Goal: Task Accomplishment & Management: Use online tool/utility

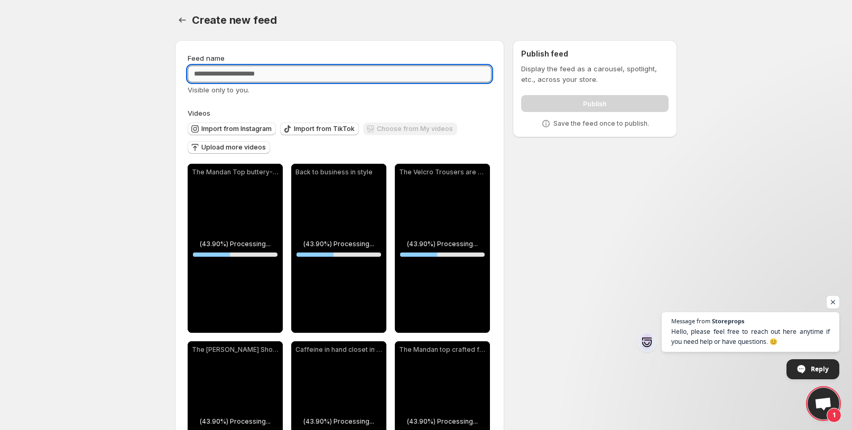
click at [239, 73] on input "Feed name" at bounding box center [340, 74] width 304 height 17
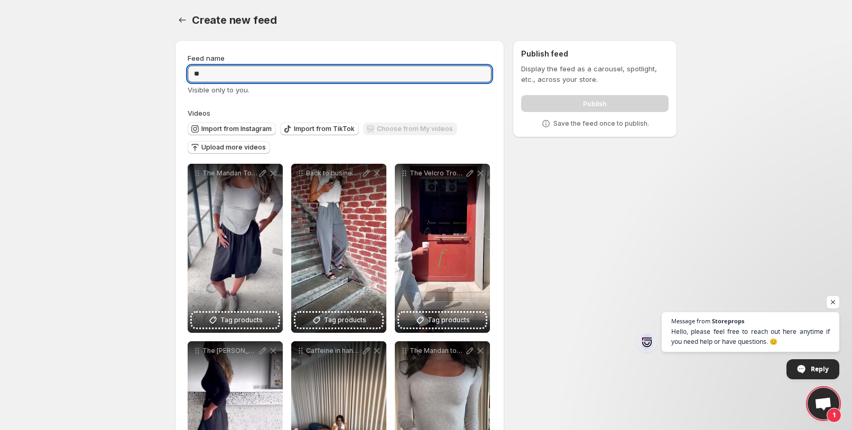
type input "*"
type input "****"
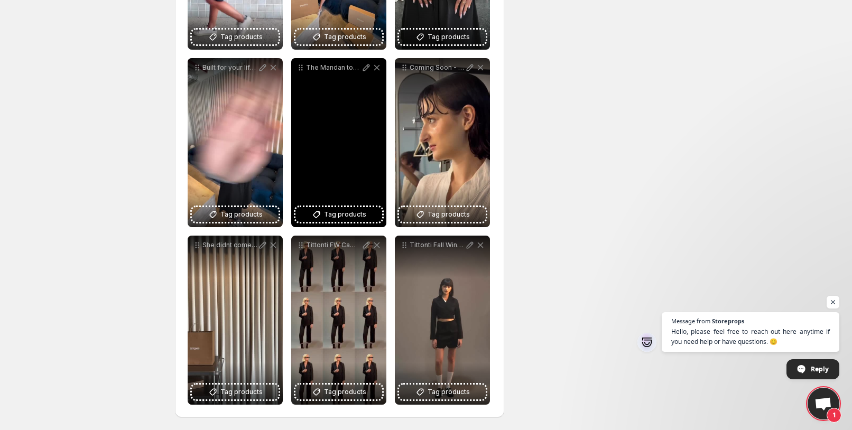
scroll to position [144, 0]
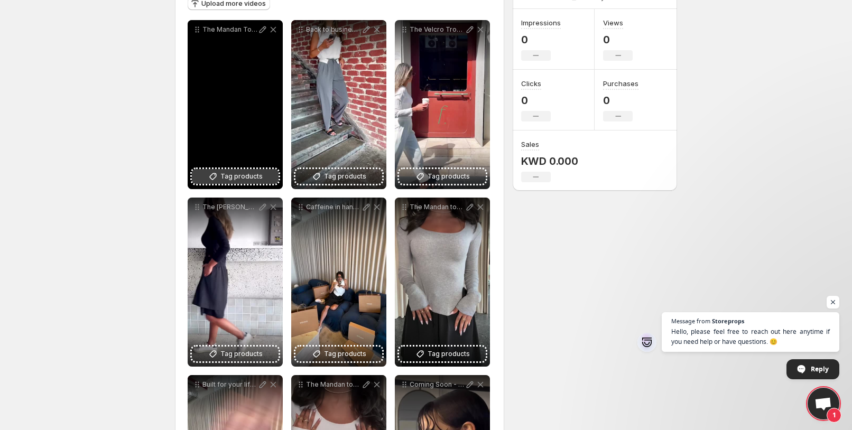
click at [239, 175] on span "Tag products" at bounding box center [241, 176] width 42 height 11
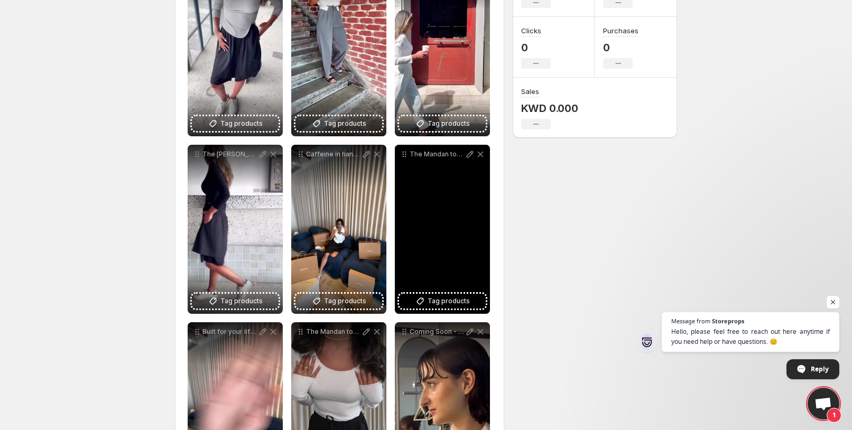
scroll to position [271, 0]
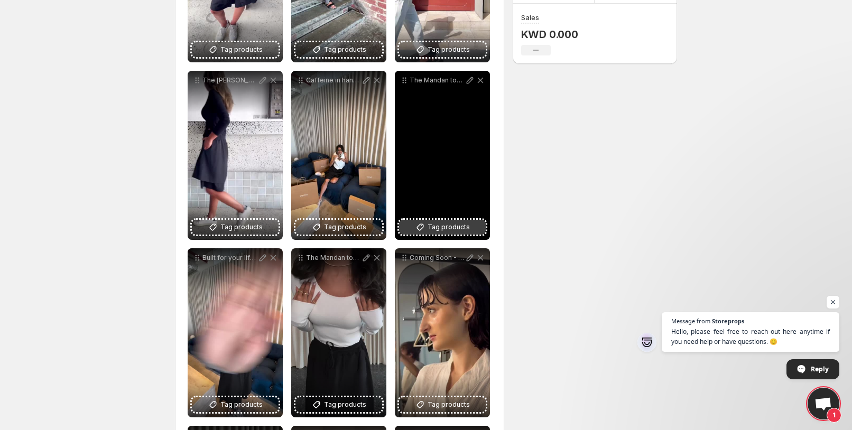
click at [438, 230] on span "Tag products" at bounding box center [448, 227] width 42 height 11
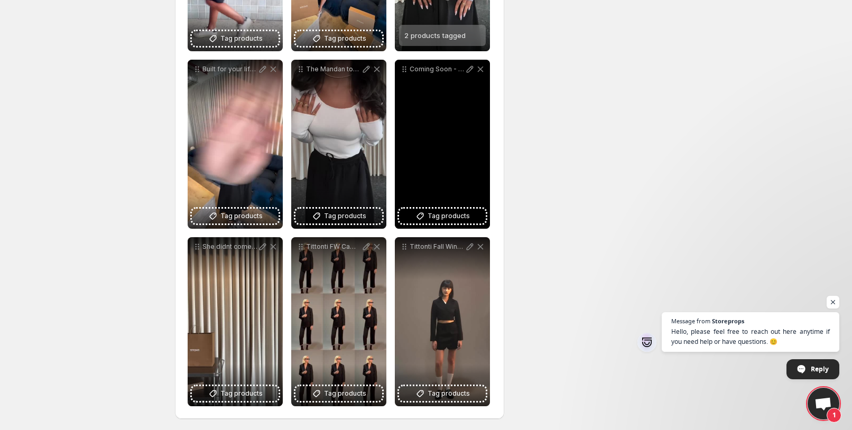
scroll to position [461, 0]
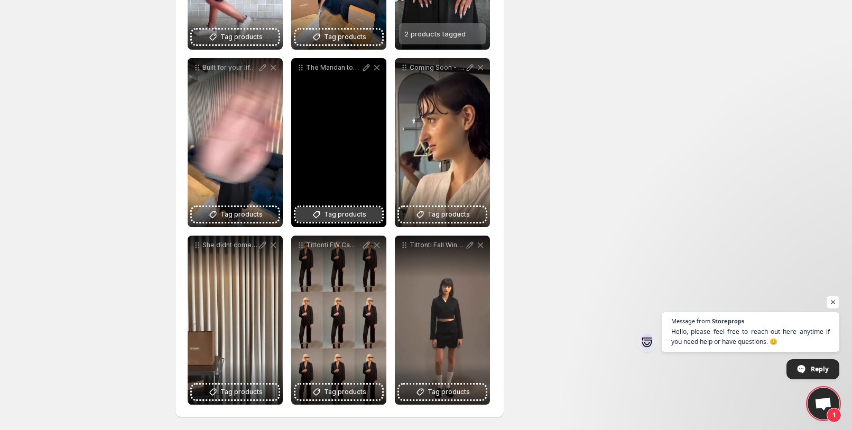
click at [357, 210] on span "Tag products" at bounding box center [345, 214] width 42 height 11
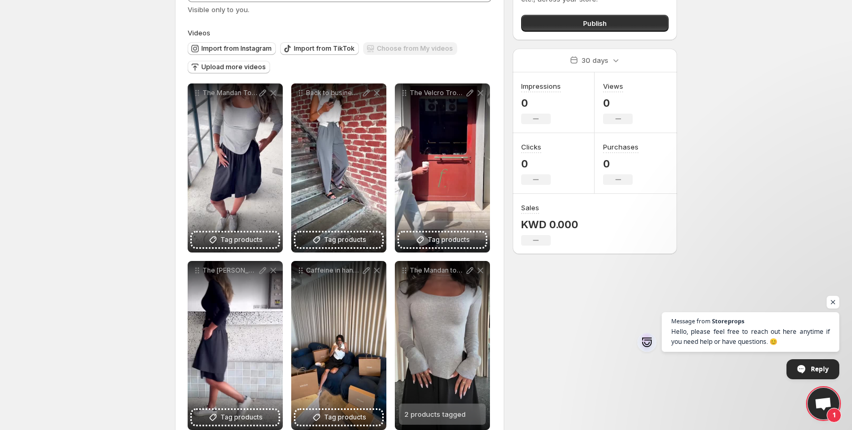
scroll to position [0, 0]
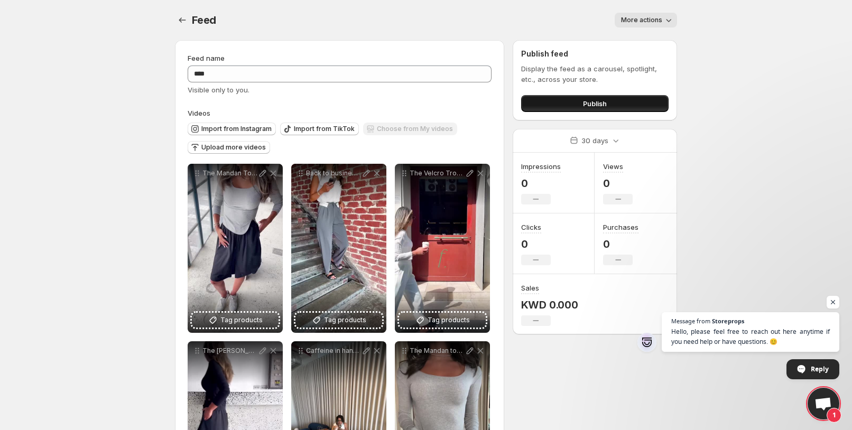
click at [544, 101] on button "Publish" at bounding box center [594, 103] width 147 height 17
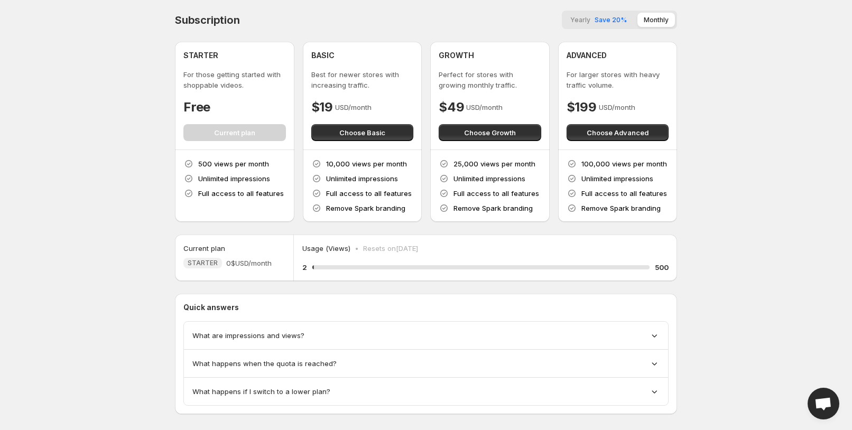
scroll to position [15, 0]
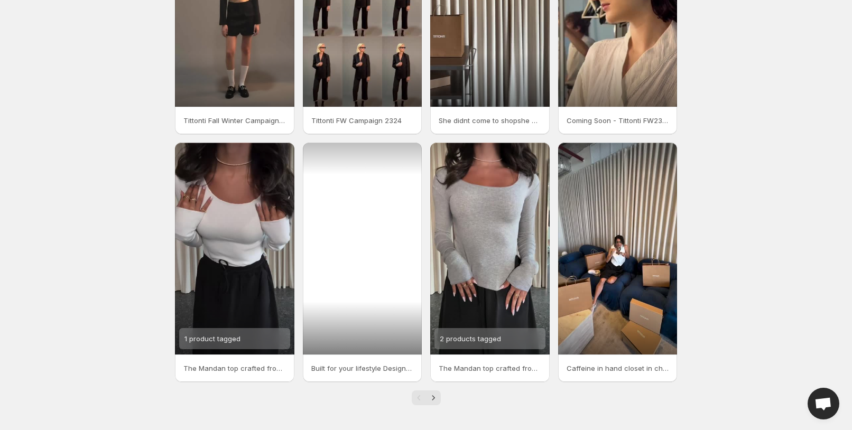
scroll to position [146, 0]
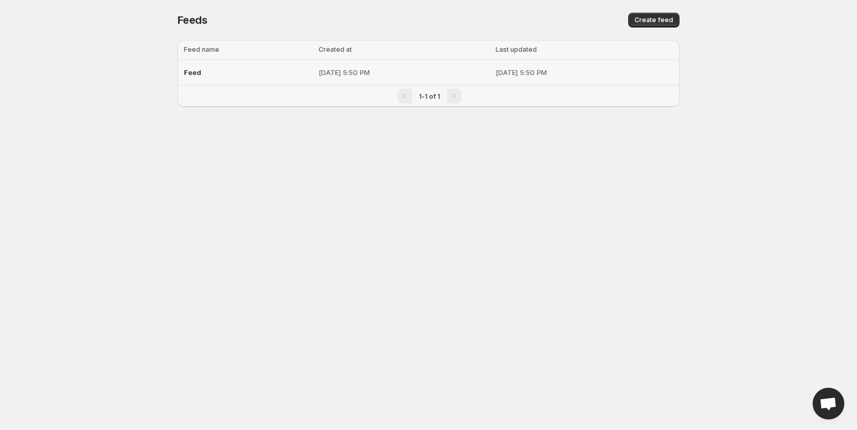
click at [212, 78] on div "Feed" at bounding box center [248, 72] width 128 height 19
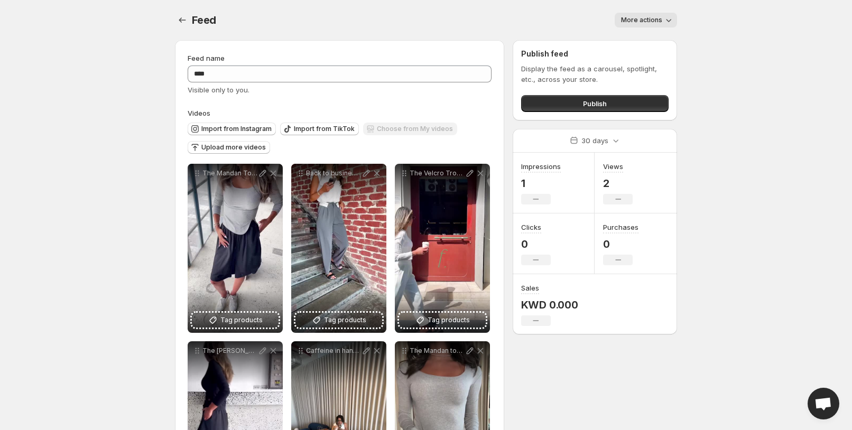
click at [661, 16] on span "More actions" at bounding box center [641, 20] width 41 height 8
click at [703, 60] on body "**********" at bounding box center [426, 215] width 852 height 430
click at [615, 96] on button "Publish" at bounding box center [594, 103] width 147 height 17
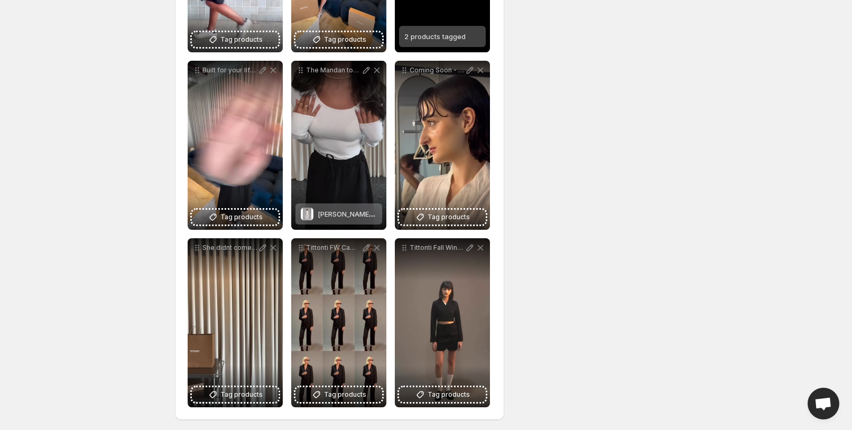
scroll to position [461, 0]
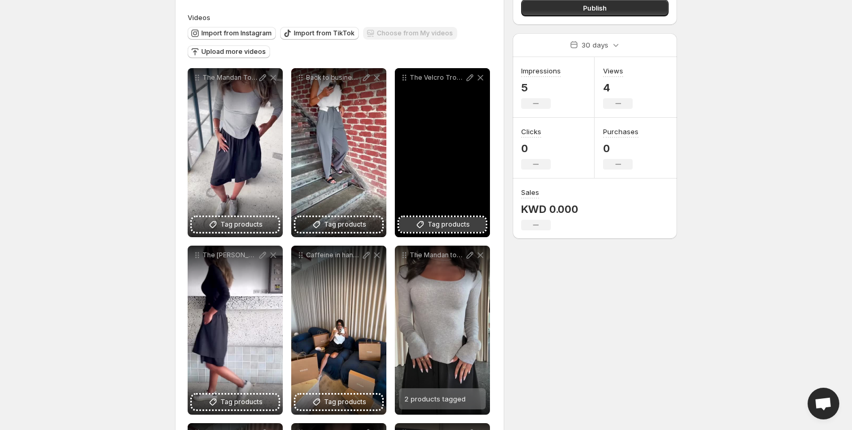
scroll to position [127, 0]
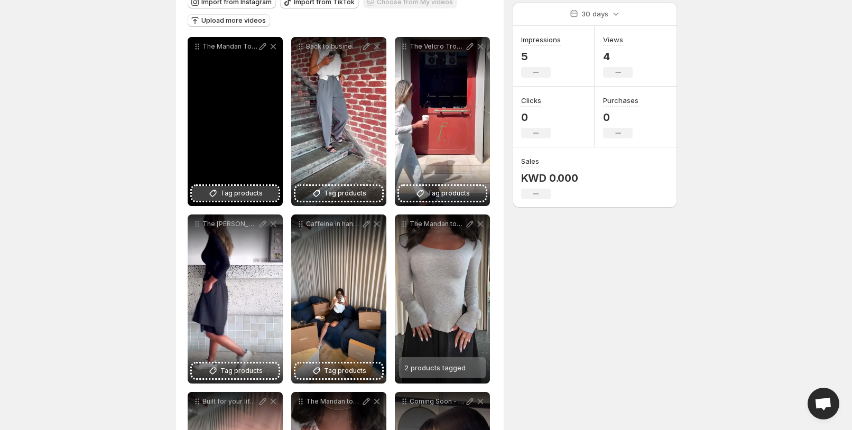
click at [242, 198] on span "Tag products" at bounding box center [241, 193] width 42 height 11
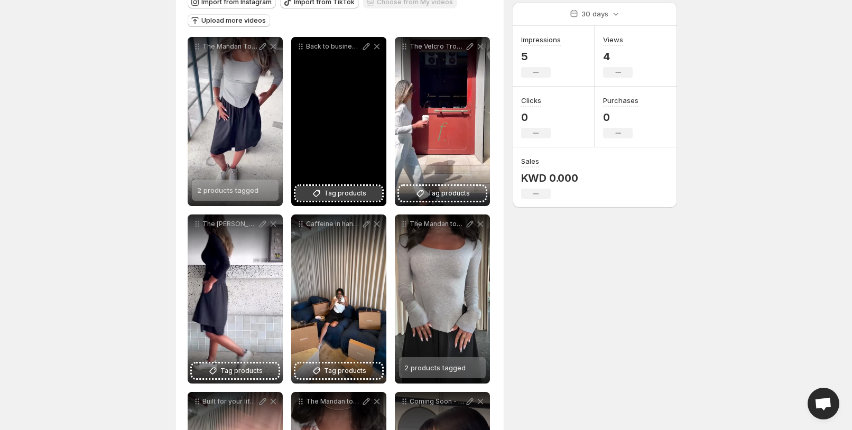
click at [353, 193] on span "Tag products" at bounding box center [345, 193] width 42 height 11
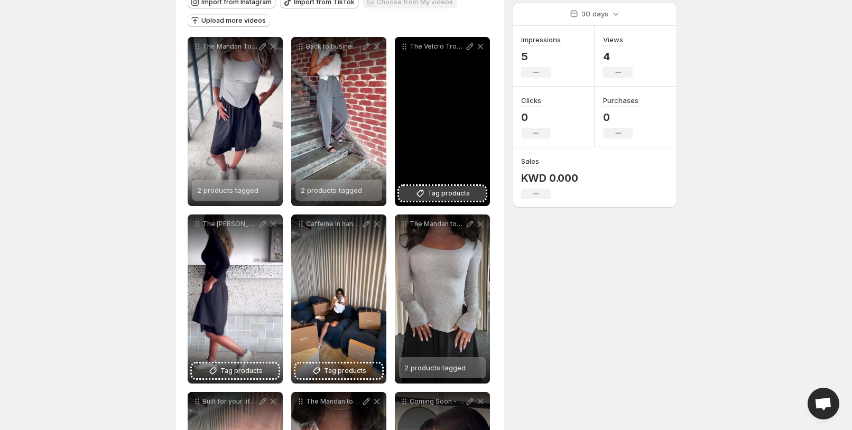
click at [450, 198] on span "Tag products" at bounding box center [448, 193] width 42 height 11
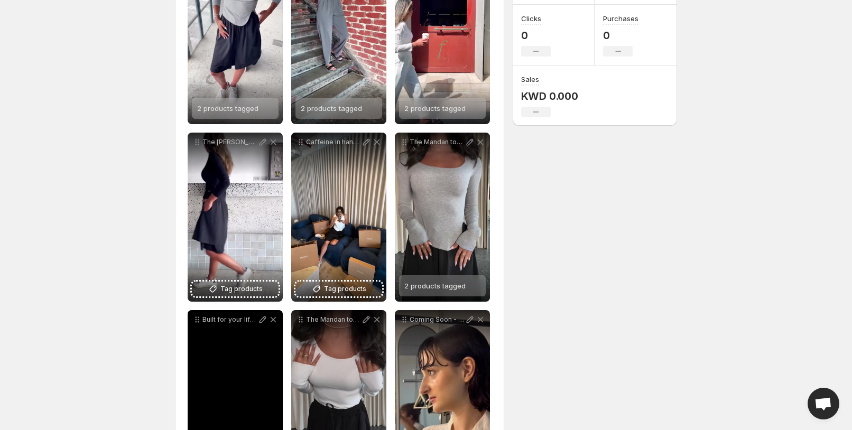
scroll to position [190, 0]
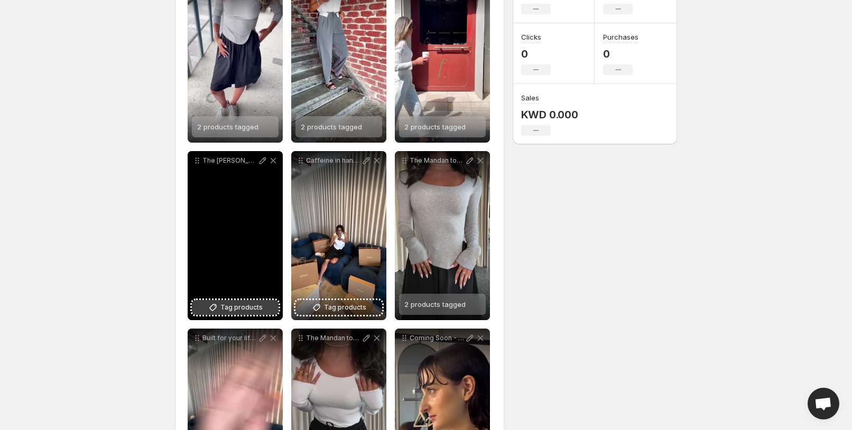
click at [250, 310] on span "Tag products" at bounding box center [241, 307] width 42 height 11
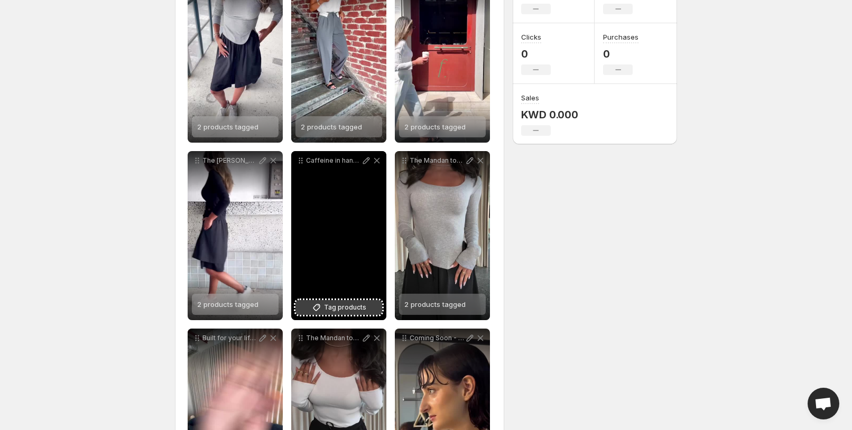
click at [350, 302] on span "Tag products" at bounding box center [345, 307] width 42 height 11
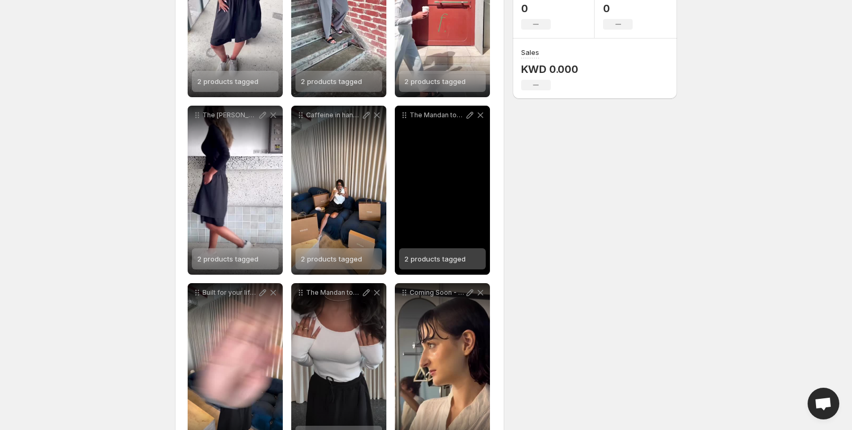
scroll to position [380, 0]
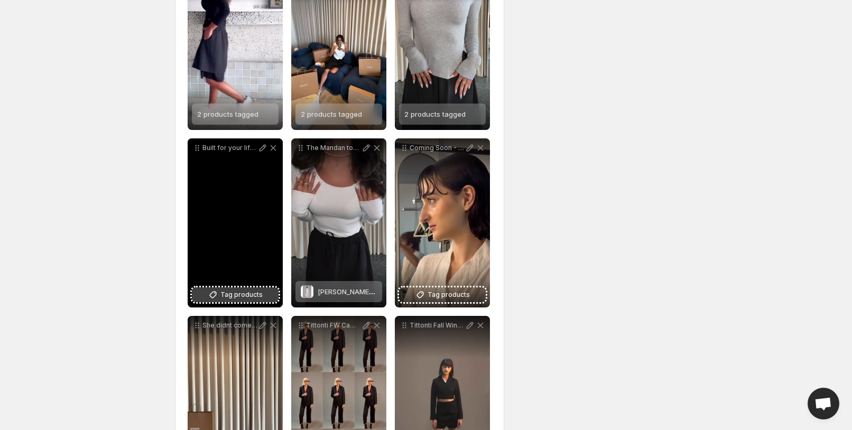
click at [248, 293] on span "Tag products" at bounding box center [241, 295] width 42 height 11
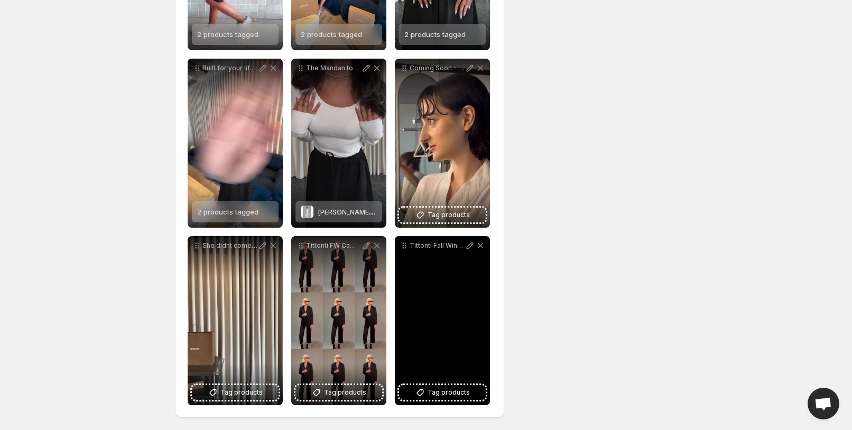
scroll to position [461, 0]
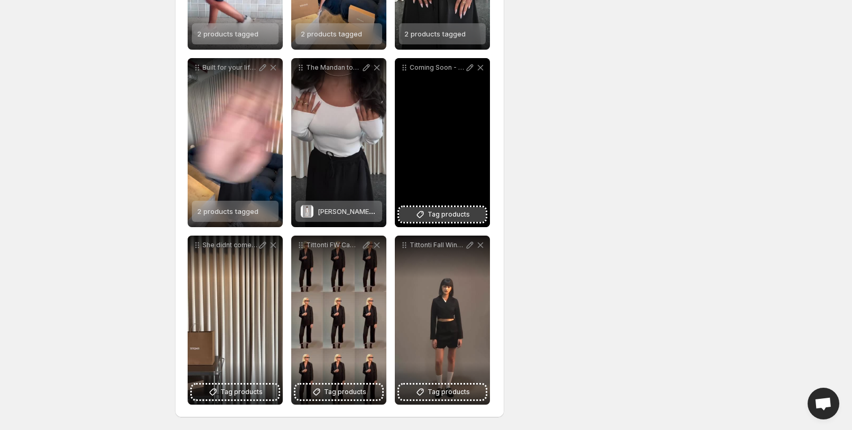
click at [441, 210] on span "Tag products" at bounding box center [448, 214] width 42 height 11
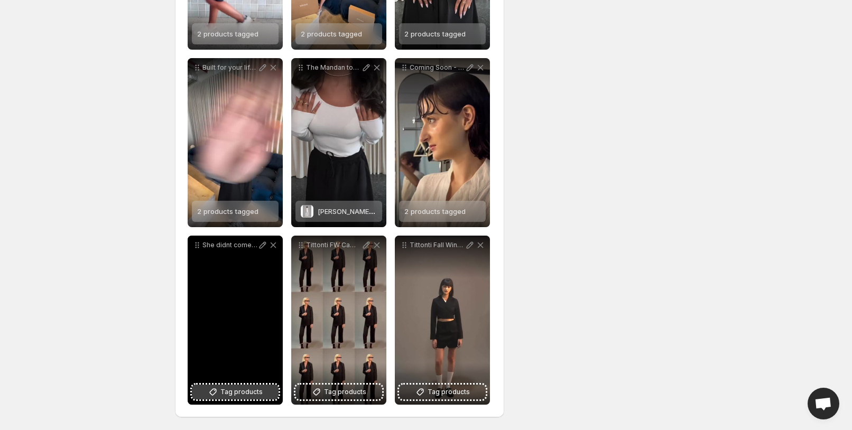
click at [253, 390] on span "Tag products" at bounding box center [241, 392] width 42 height 11
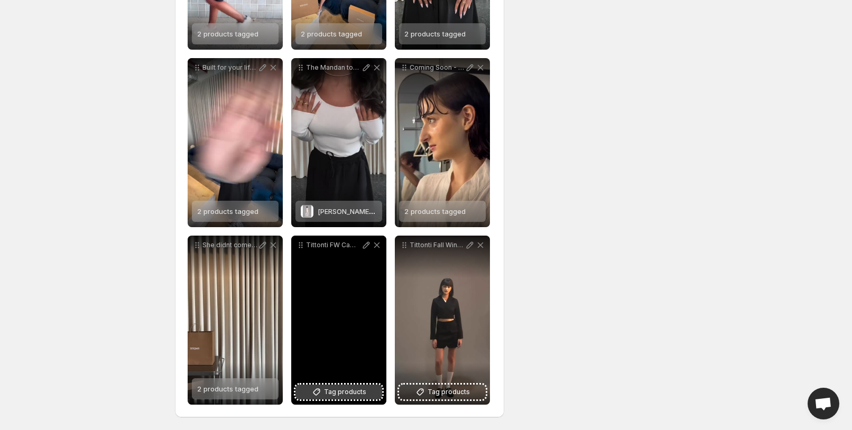
click at [353, 396] on span "Tag products" at bounding box center [345, 392] width 42 height 11
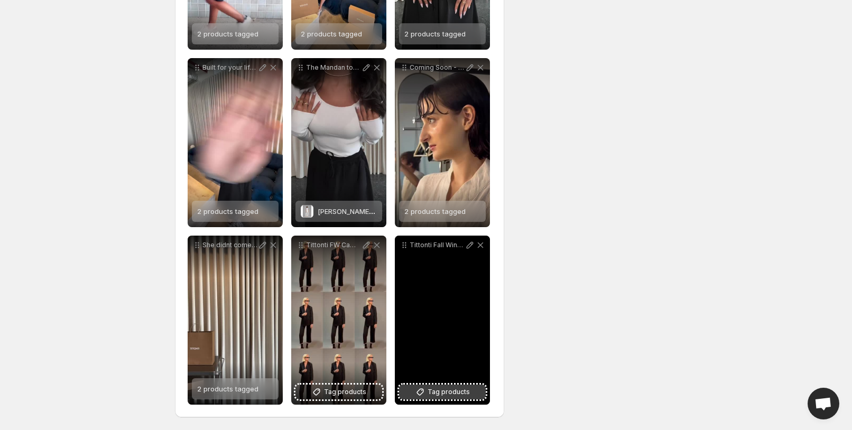
click at [452, 397] on button "Tag products" at bounding box center [442, 392] width 87 height 15
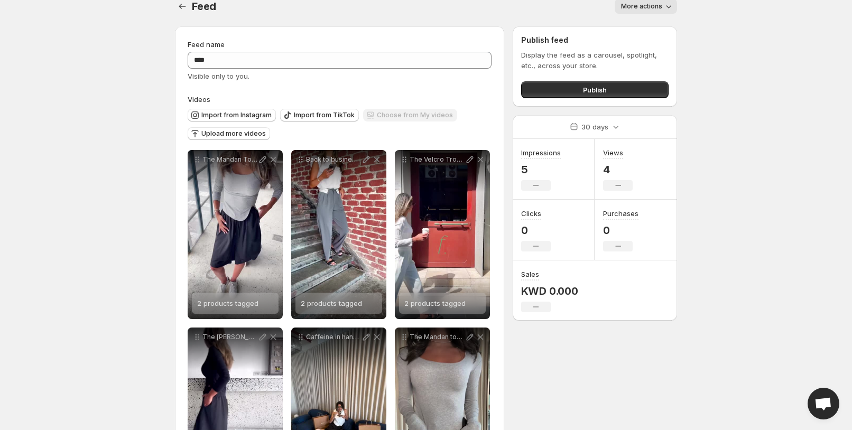
scroll to position [0, 0]
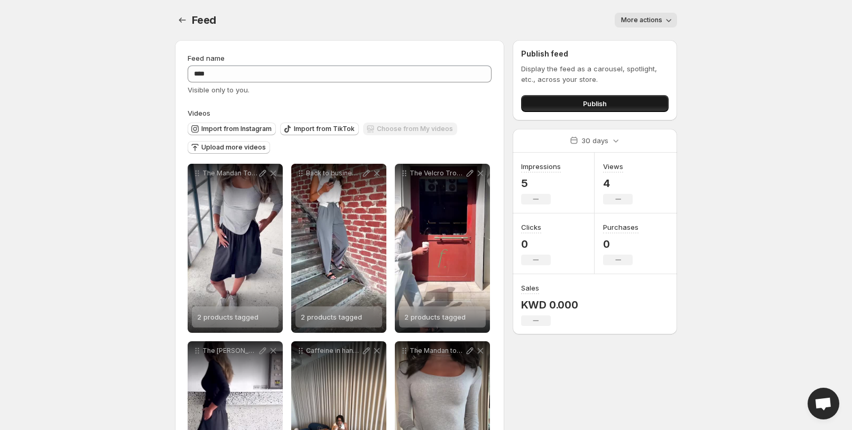
click at [638, 97] on button "Publish" at bounding box center [594, 103] width 147 height 17
click at [645, 26] on button "More actions" at bounding box center [645, 20] width 62 height 15
drag, startPoint x: 709, startPoint y: 45, endPoint x: 470, endPoint y: 50, distance: 238.9
click at [710, 45] on body "**********" at bounding box center [426, 215] width 852 height 430
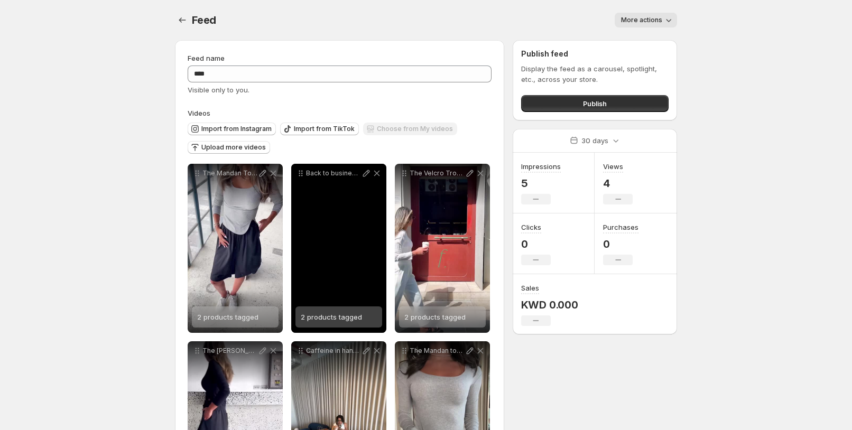
scroll to position [127, 0]
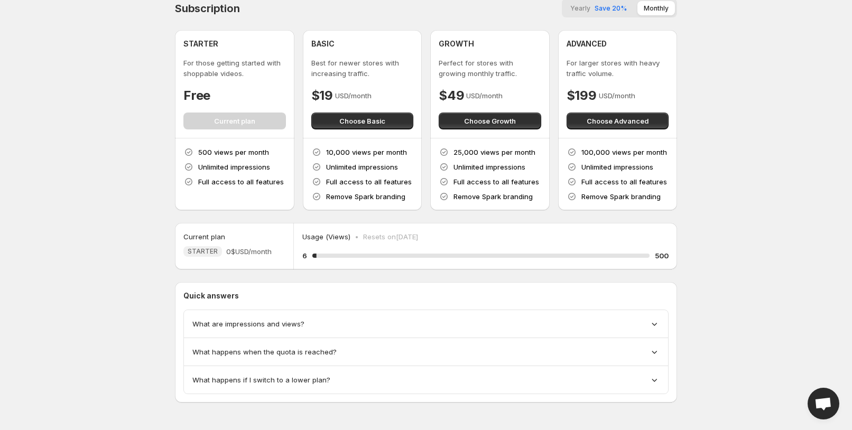
scroll to position [15, 0]
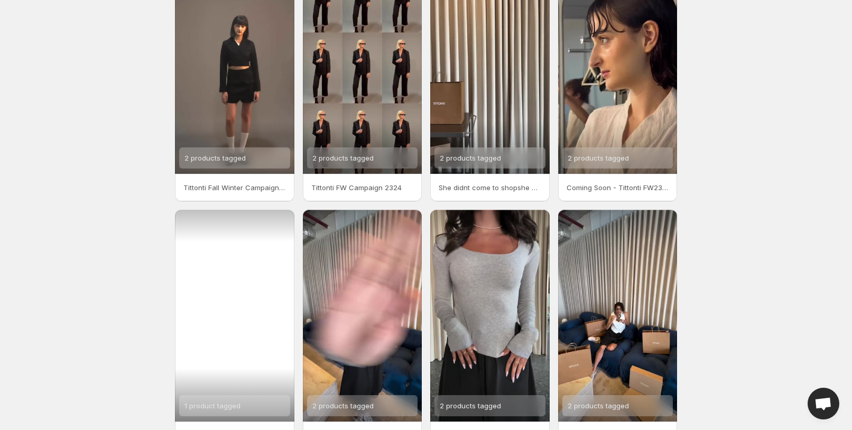
scroll to position [146, 0]
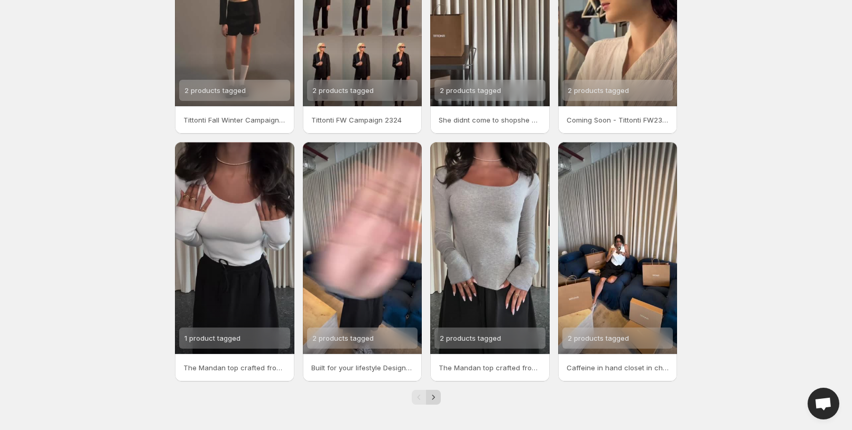
click at [426, 398] on button "Next" at bounding box center [433, 397] width 15 height 15
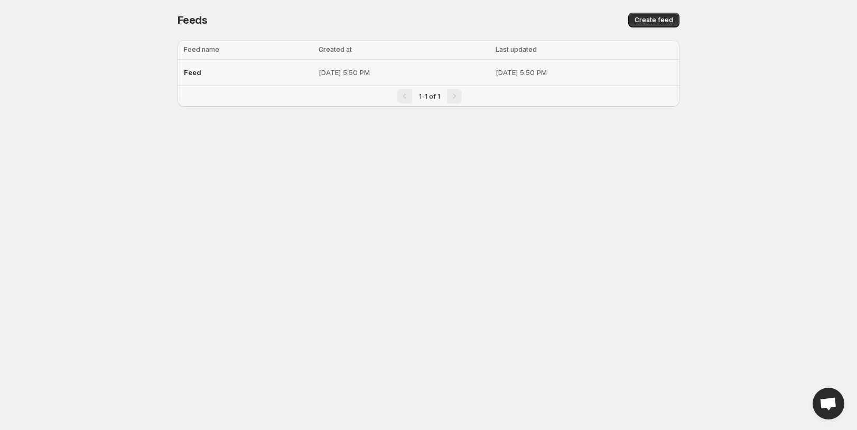
click at [554, 79] on td "Aug 19, 2025, 5:50 PM" at bounding box center [585, 73] width 187 height 26
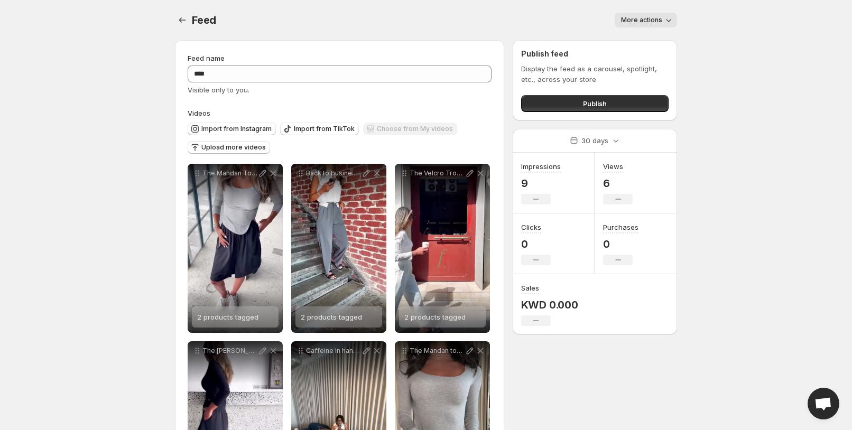
click at [646, 20] on span "More actions" at bounding box center [641, 20] width 41 height 8
click at [753, 62] on body "**********" at bounding box center [426, 215] width 852 height 430
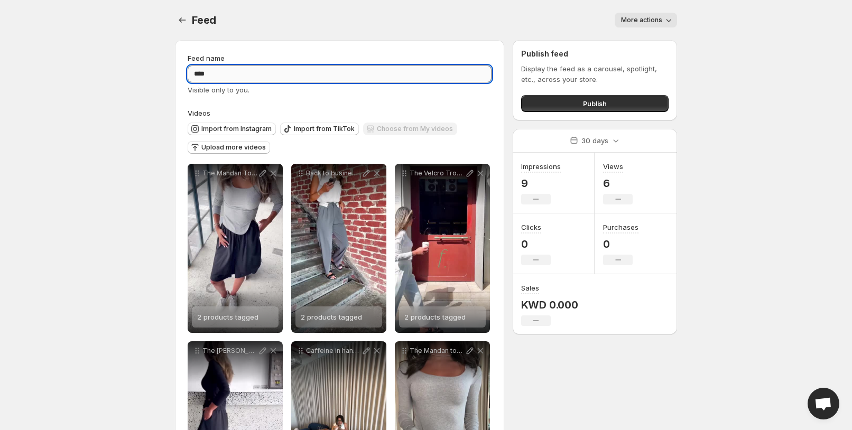
click at [259, 76] on input "****" at bounding box center [340, 74] width 304 height 17
drag, startPoint x: 125, startPoint y: 102, endPoint x: 146, endPoint y: 100, distance: 21.2
click at [125, 102] on body "**********" at bounding box center [426, 215] width 852 height 430
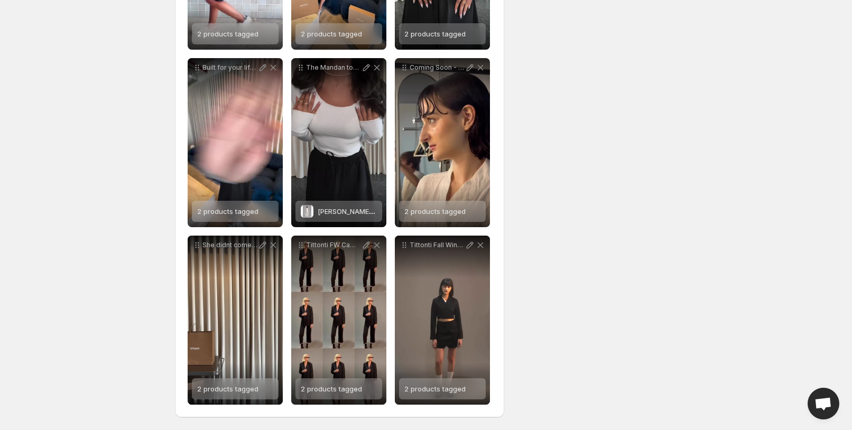
scroll to position [461, 0]
